Goal: Information Seeking & Learning: Understand process/instructions

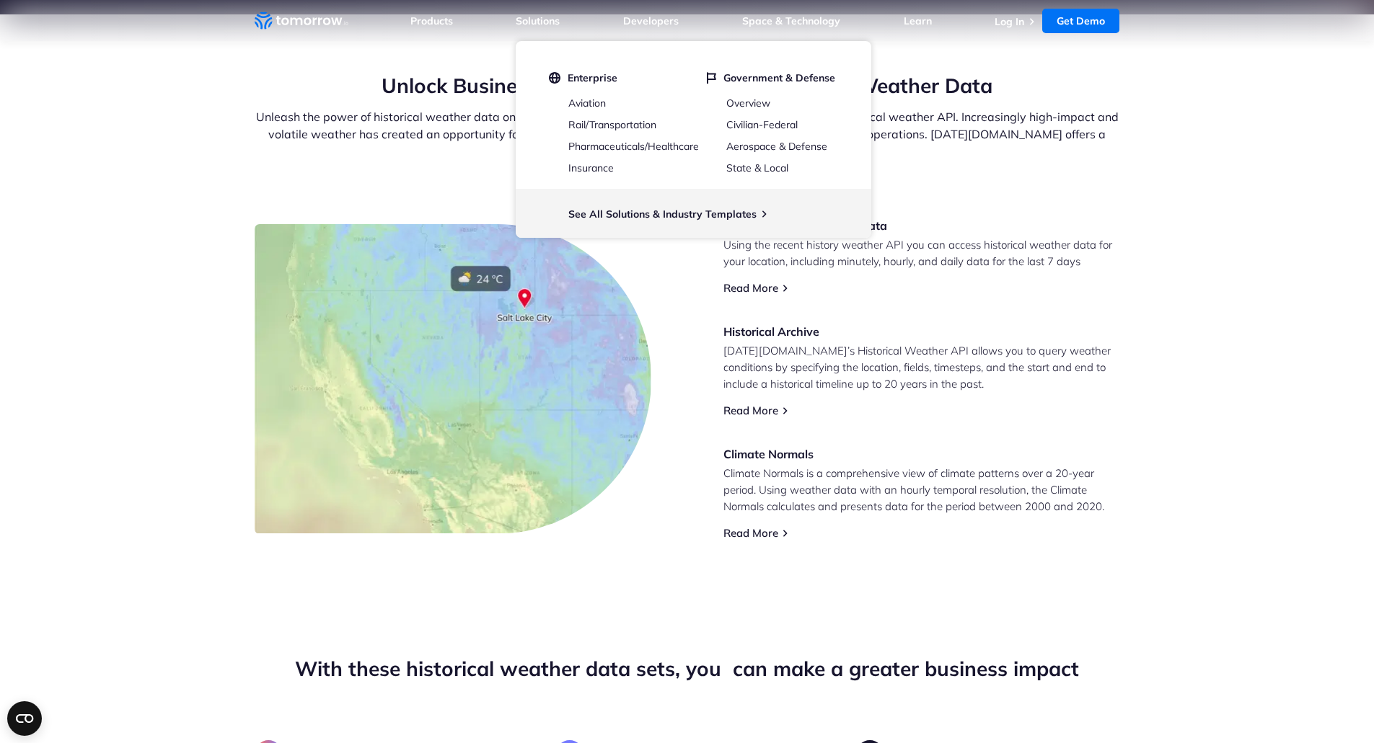
scroll to position [506, 0]
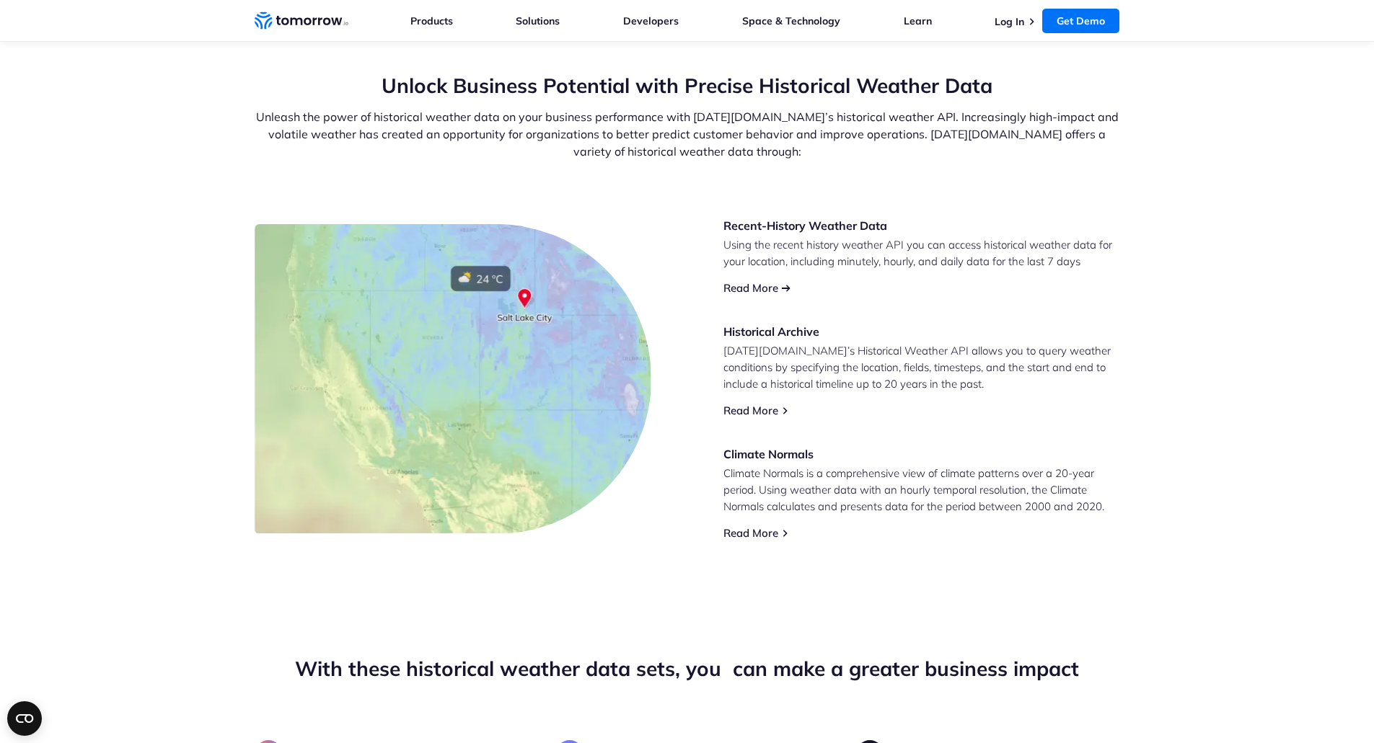
click at [766, 283] on link "Read More" at bounding box center [750, 288] width 55 height 14
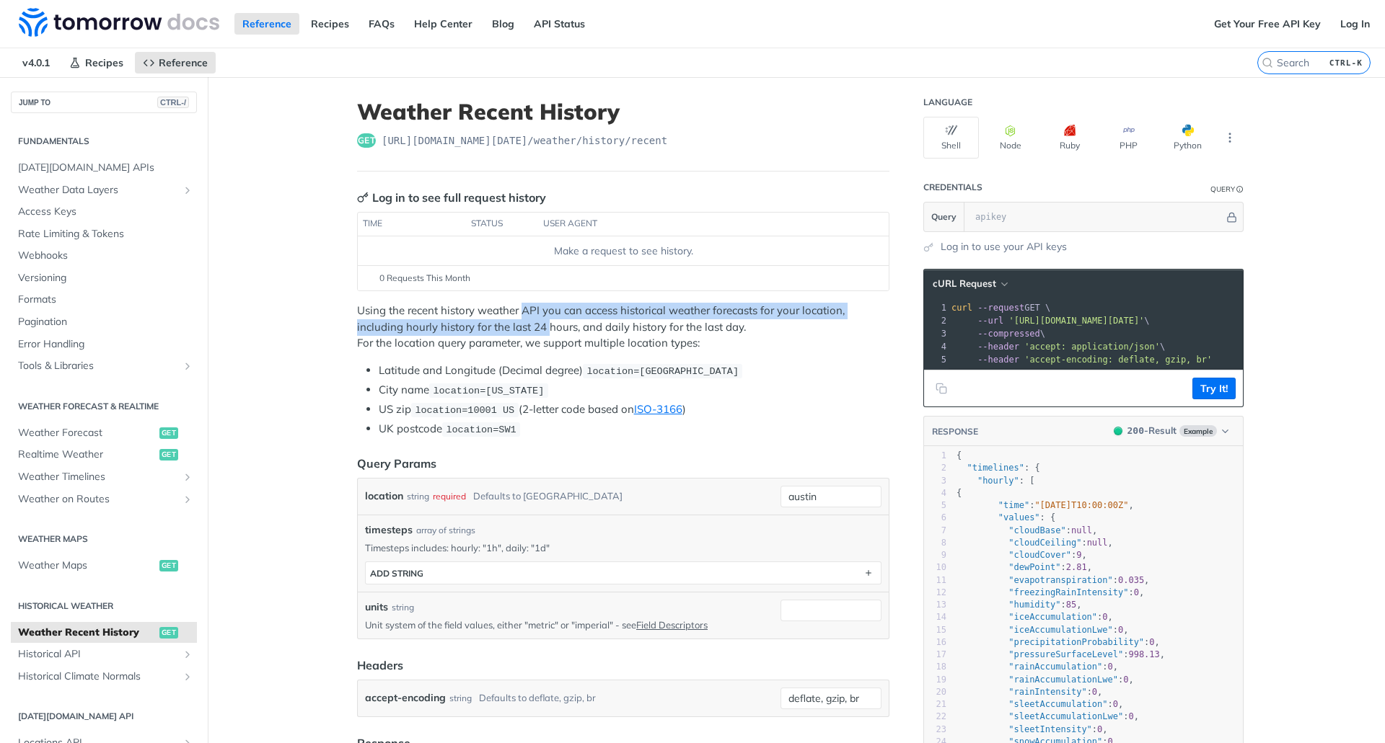
drag, startPoint x: 518, startPoint y: 307, endPoint x: 544, endPoint y: 329, distance: 34.4
click at [544, 329] on p "Using the recent history weather API you can access historical weather forecast…" at bounding box center [623, 327] width 532 height 49
